Goal: Information Seeking & Learning: Learn about a topic

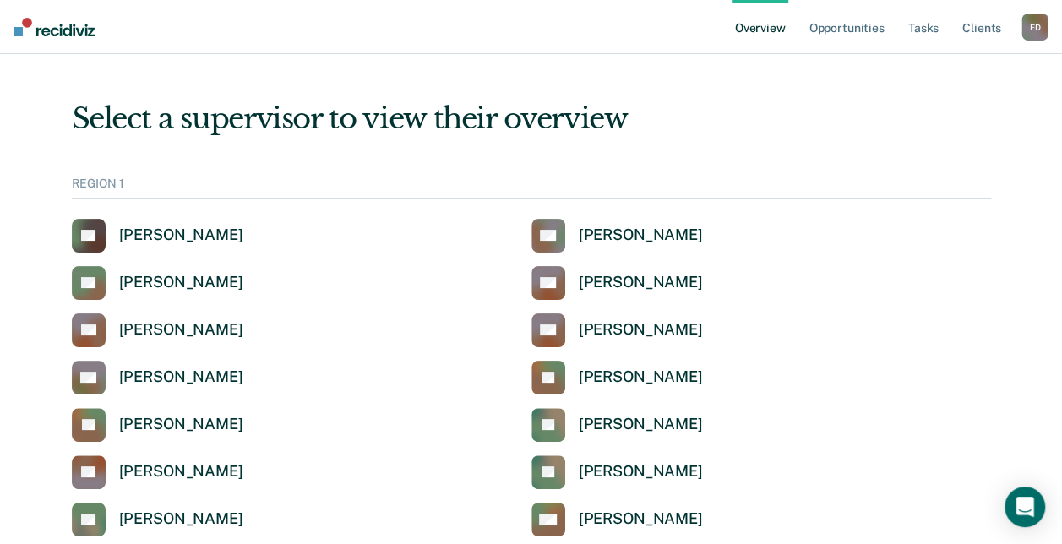
click at [149, 186] on div "REGION 1" at bounding box center [531, 188] width 919 height 22
click at [94, 191] on div "REGION 1" at bounding box center [531, 188] width 919 height 22
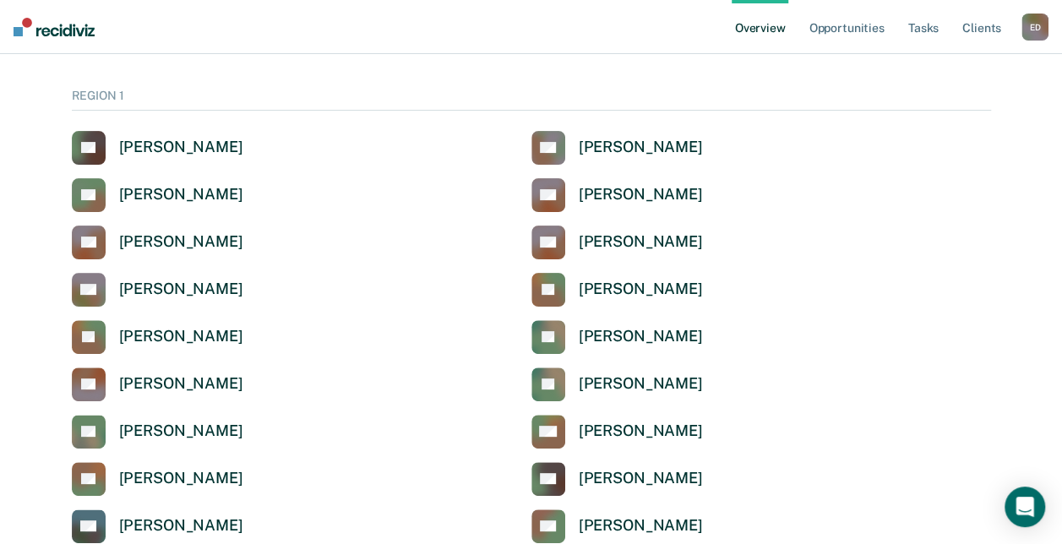
scroll to position [125, 0]
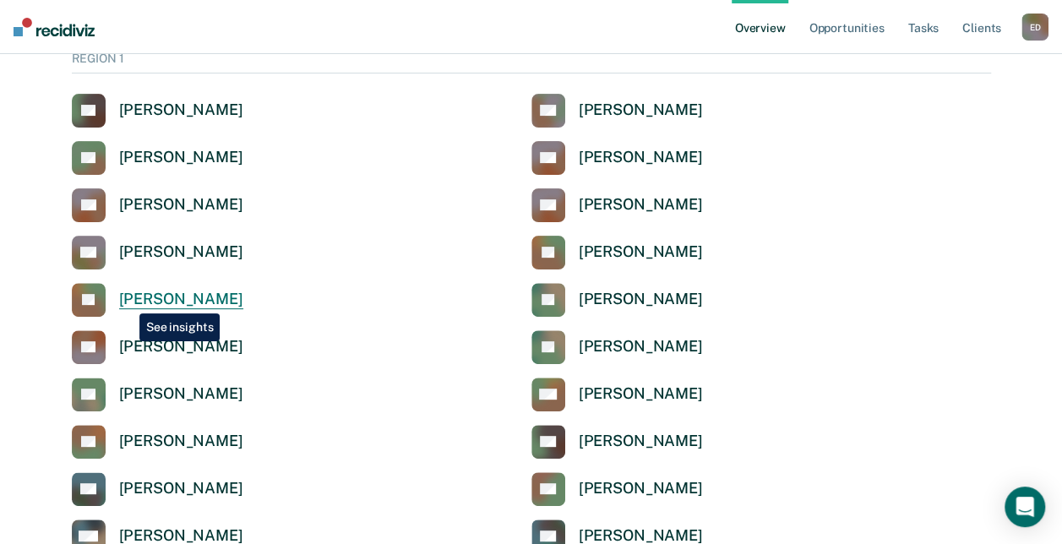
click at [127, 301] on div "[PERSON_NAME]" at bounding box center [181, 299] width 124 height 19
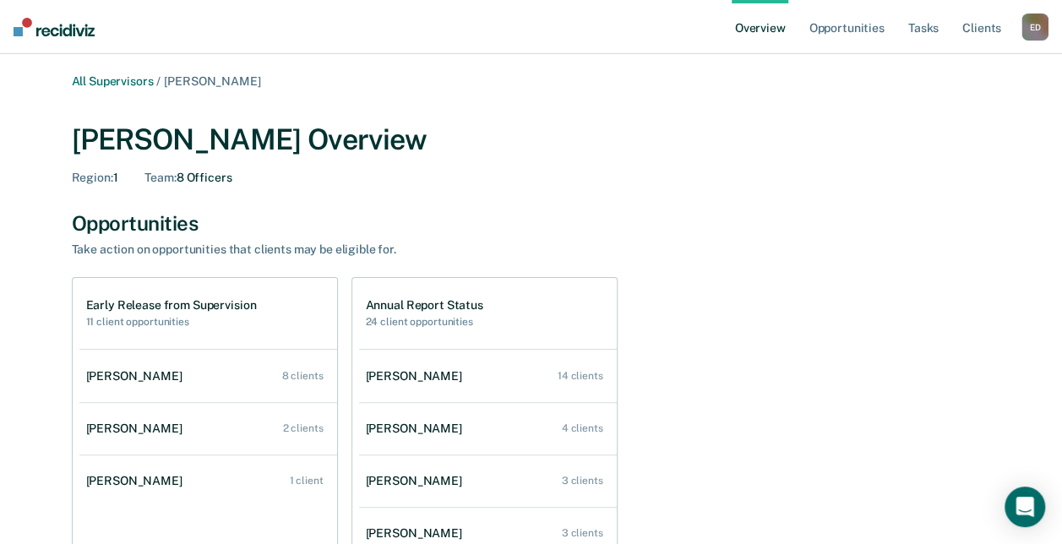
click at [142, 320] on h2 "11 client opportunities" at bounding box center [171, 322] width 171 height 12
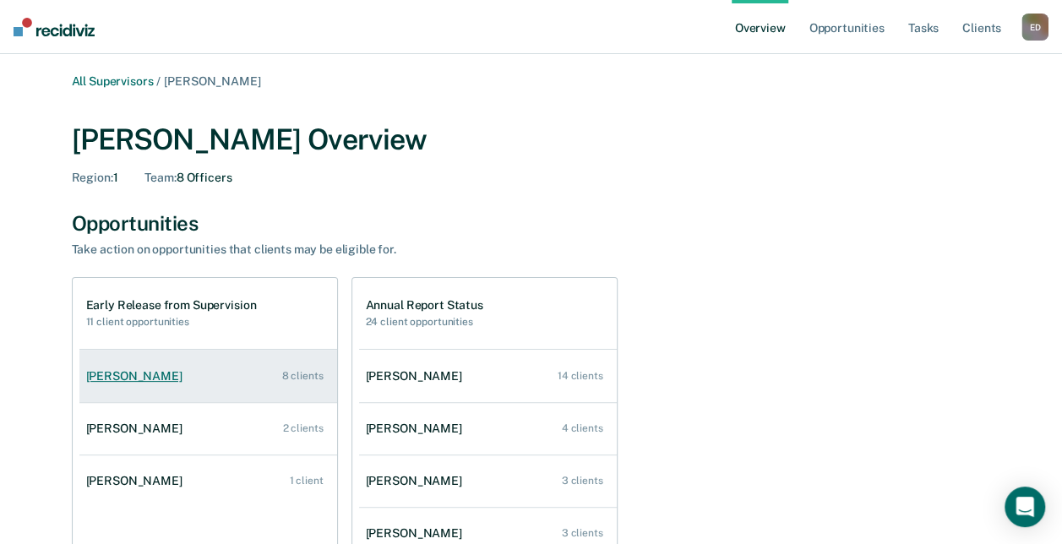
click at [309, 375] on div "8 clients" at bounding box center [302, 376] width 41 height 12
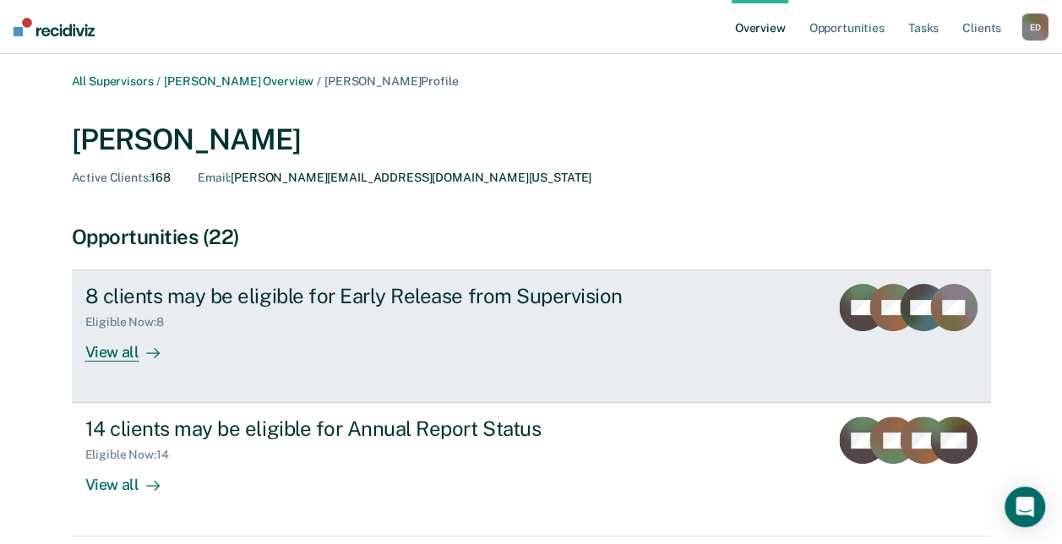
click at [123, 351] on div "View all" at bounding box center [132, 346] width 95 height 33
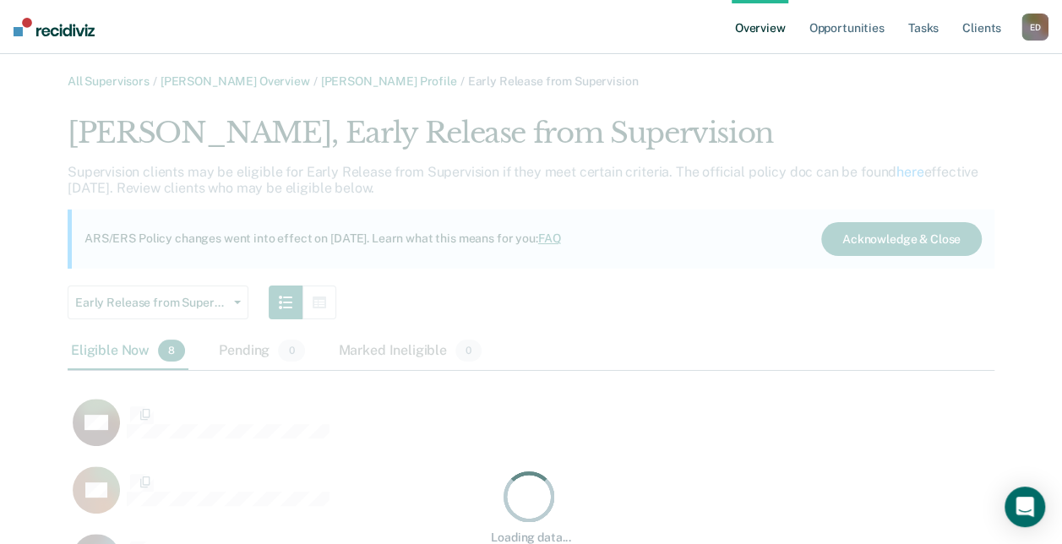
scroll to position [809, 913]
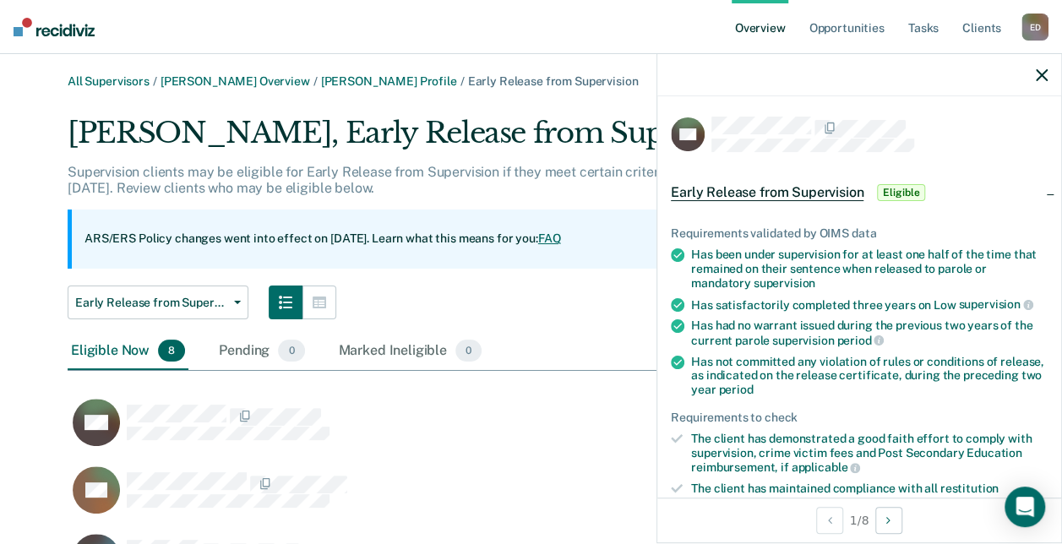
click at [828, 188] on span "Early Release from Supervision" at bounding box center [767, 192] width 193 height 17
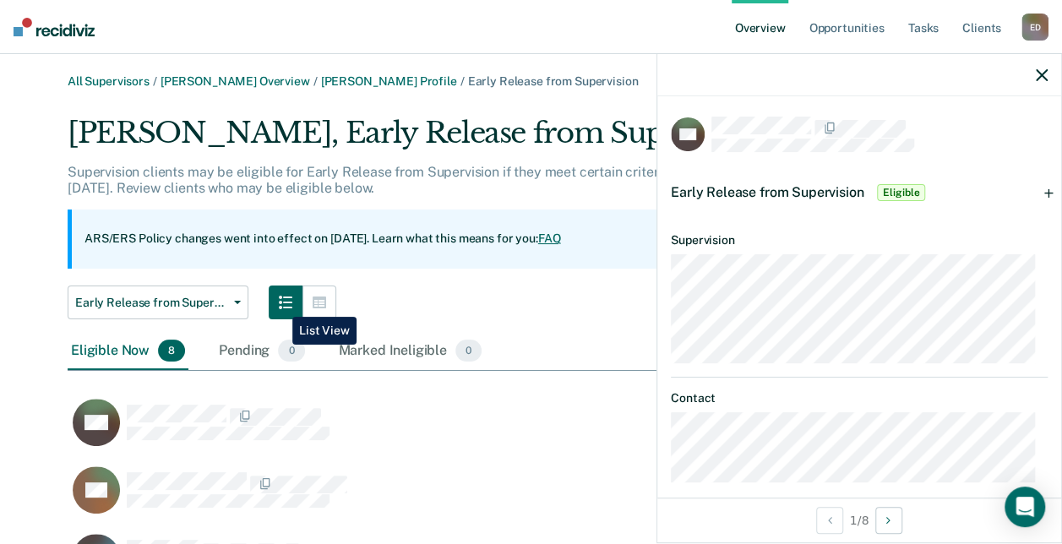
click at [280, 304] on icon "button" at bounding box center [286, 303] width 14 height 14
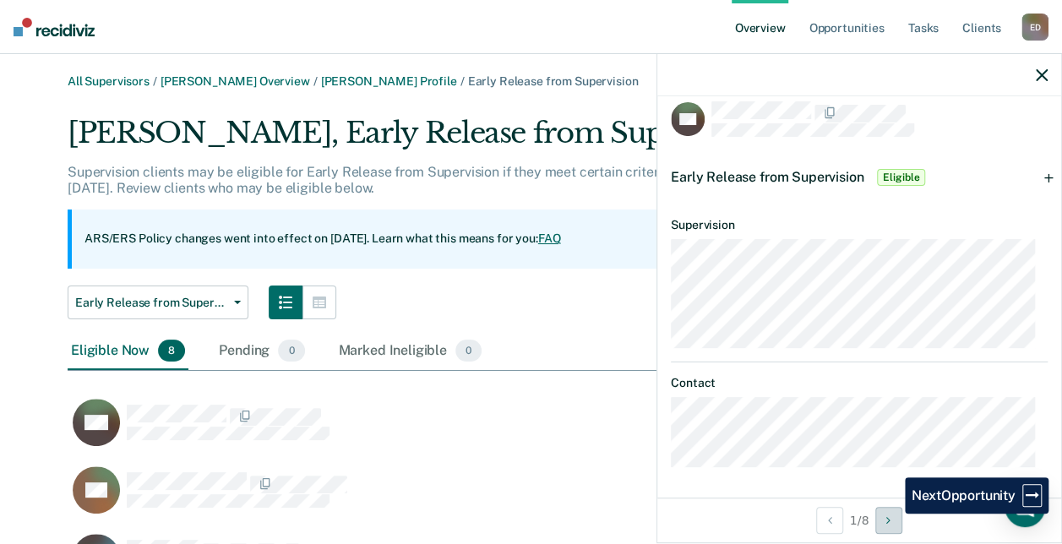
click at [892, 514] on button "Next Opportunity" at bounding box center [888, 520] width 27 height 27
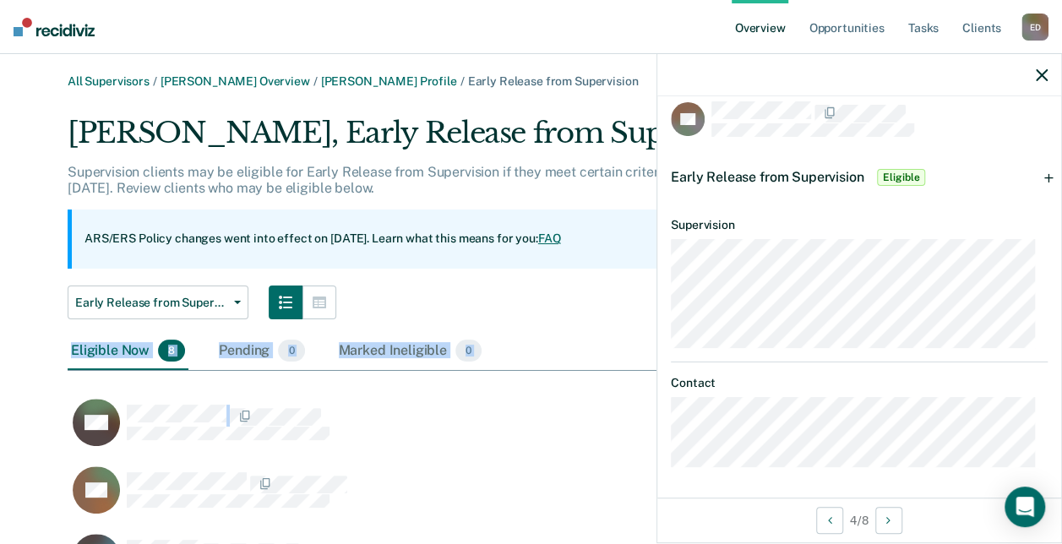
drag, startPoint x: 375, startPoint y: 433, endPoint x: 608, endPoint y: 289, distance: 273.9
click at [608, 289] on div "[PERSON_NAME], Early Release from Supervision Supervision clients may be eligib…" at bounding box center [531, 527] width 927 height 823
